Goal: Book appointment/travel/reservation

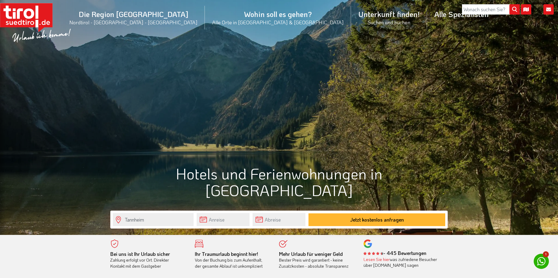
scroll to position [8, 0]
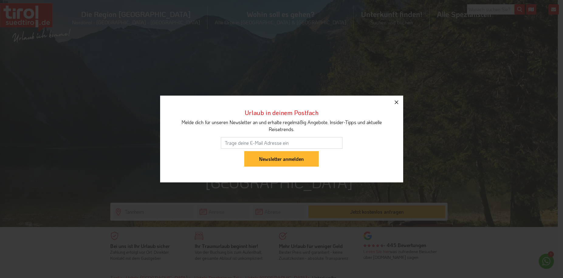
click at [398, 102] on icon "button" at bounding box center [396, 102] width 7 height 7
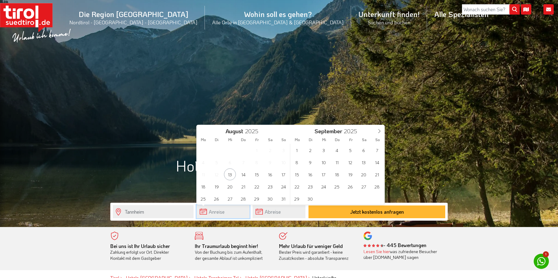
click at [202, 210] on input "text" at bounding box center [222, 211] width 53 height 13
click at [379, 173] on span "21" at bounding box center [377, 175] width 12 height 12
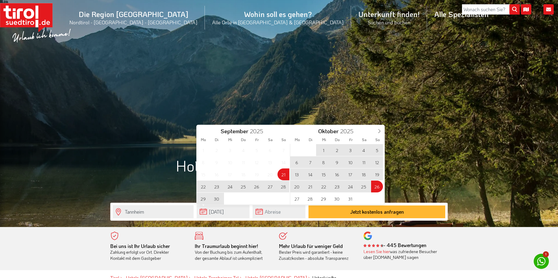
click at [377, 188] on span "26" at bounding box center [377, 187] width 12 height 12
type input "21-09-2025"
type input "26-10-2025"
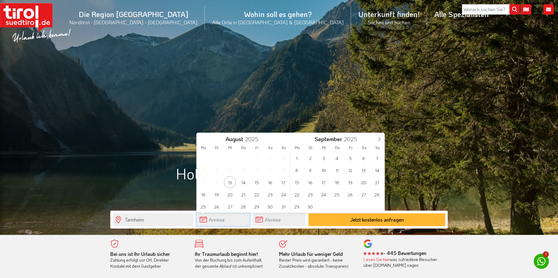
click at [204, 219] on input "text" at bounding box center [222, 219] width 53 height 13
click at [377, 183] on span "21" at bounding box center [377, 182] width 12 height 12
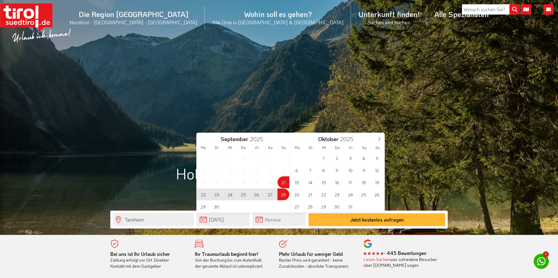
click at [284, 195] on span "28" at bounding box center [283, 195] width 12 height 12
type input "21-09-2025"
type input "28-09-2025"
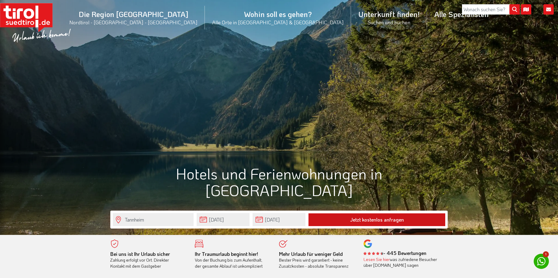
click at [374, 219] on button "Jetzt kostenlos anfragen" at bounding box center [376, 219] width 137 height 13
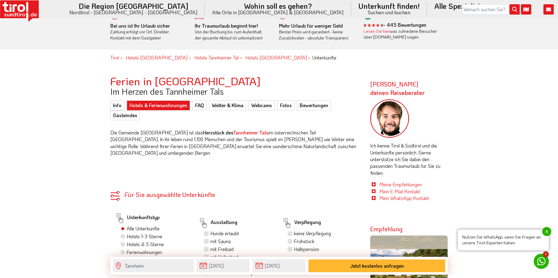
scroll to position [248, 0]
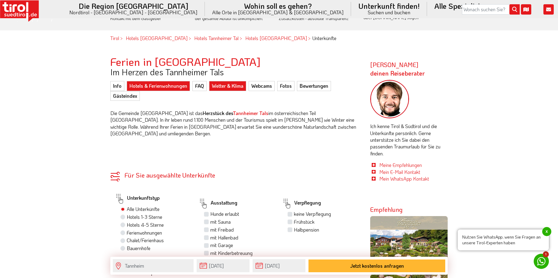
click at [232, 85] on link "Wetter & Klima" at bounding box center [227, 86] width 37 height 10
click at [154, 214] on label "Hotels 1-3 Sterne" at bounding box center [145, 217] width 36 height 7
click at [125, 215] on input "Hotels 1-3 Sterne" at bounding box center [123, 217] width 4 height 4
radio input "true"
click at [294, 219] on label "Frühstück" at bounding box center [304, 222] width 21 height 7
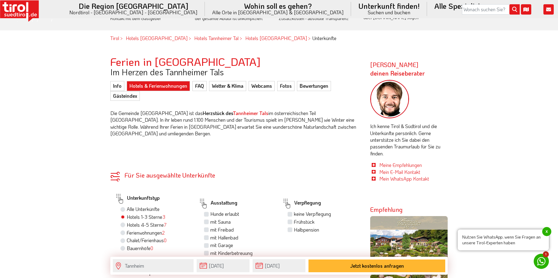
click at [291, 220] on input "Frühstück" at bounding box center [290, 222] width 4 height 4
checkbox input "true"
click at [294, 227] on label "Halbpension" at bounding box center [306, 230] width 25 height 7
click at [291, 228] on input "Halbpension" at bounding box center [290, 230] width 4 height 4
checkbox input "true"
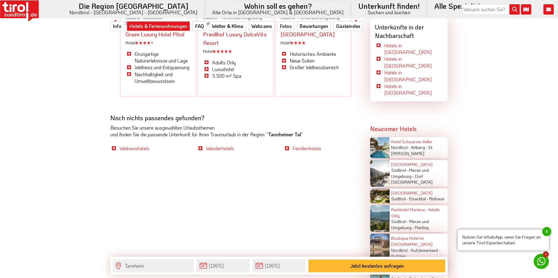
scroll to position [1208, 0]
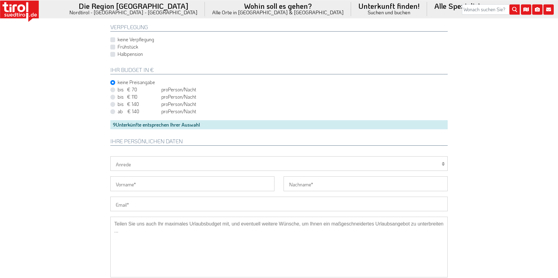
scroll to position [318, 0]
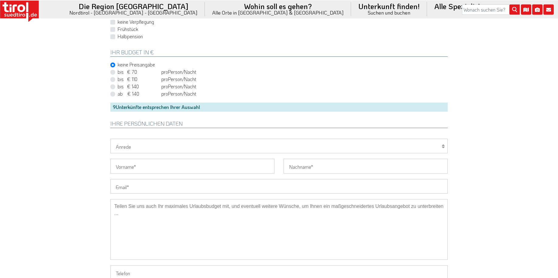
click at [177, 81] on em "Person" at bounding box center [175, 79] width 14 height 6
click at [177, 81] on input "bis € 110 bis CHF 103 pro Person Einheit /Nacht" at bounding box center [279, 79] width 337 height 4
radio input "true"
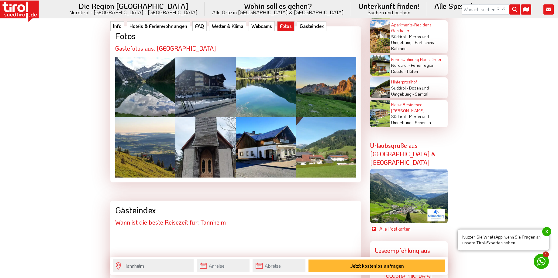
scroll to position [1313, 0]
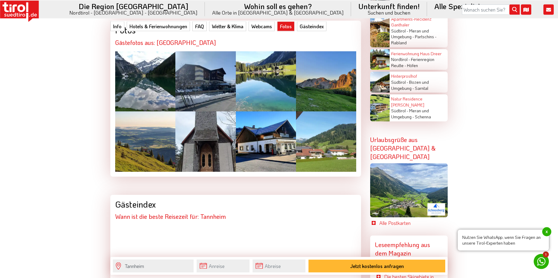
click at [277, 131] on div at bounding box center [266, 141] width 60 height 60
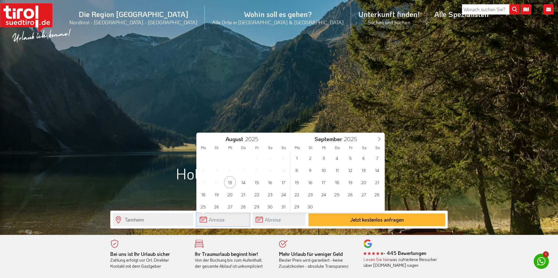
click at [203, 218] on input "text" at bounding box center [222, 219] width 53 height 13
click at [379, 183] on span "21" at bounding box center [377, 182] width 12 height 12
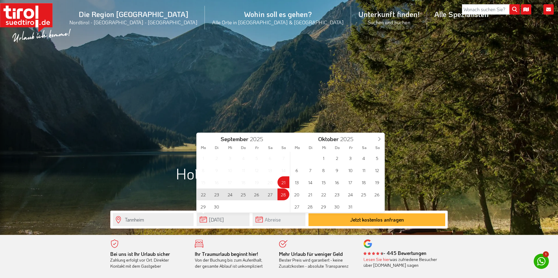
click at [285, 194] on span "28" at bounding box center [283, 195] width 12 height 12
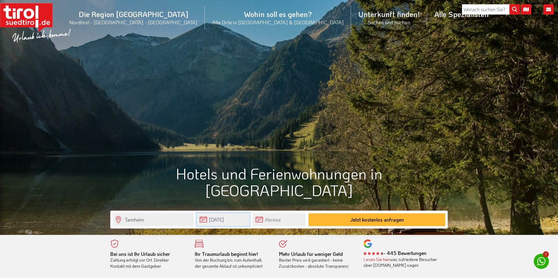
type input "21-09-2025"
type input "28-09-2025"
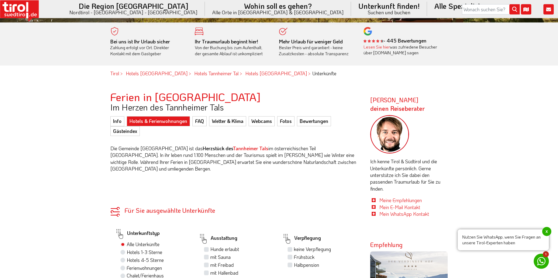
scroll to position [217, 0]
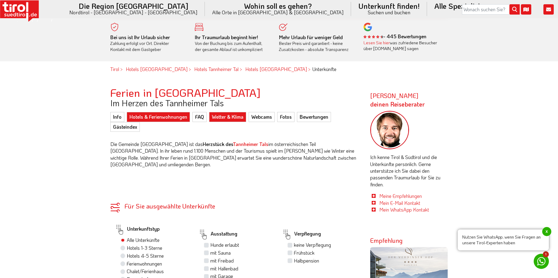
click at [234, 115] on link "Wetter & Klima" at bounding box center [227, 117] width 37 height 10
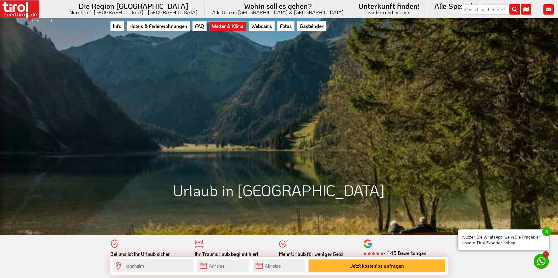
scroll to position [934, 0]
